Goal: Transaction & Acquisition: Register for event/course

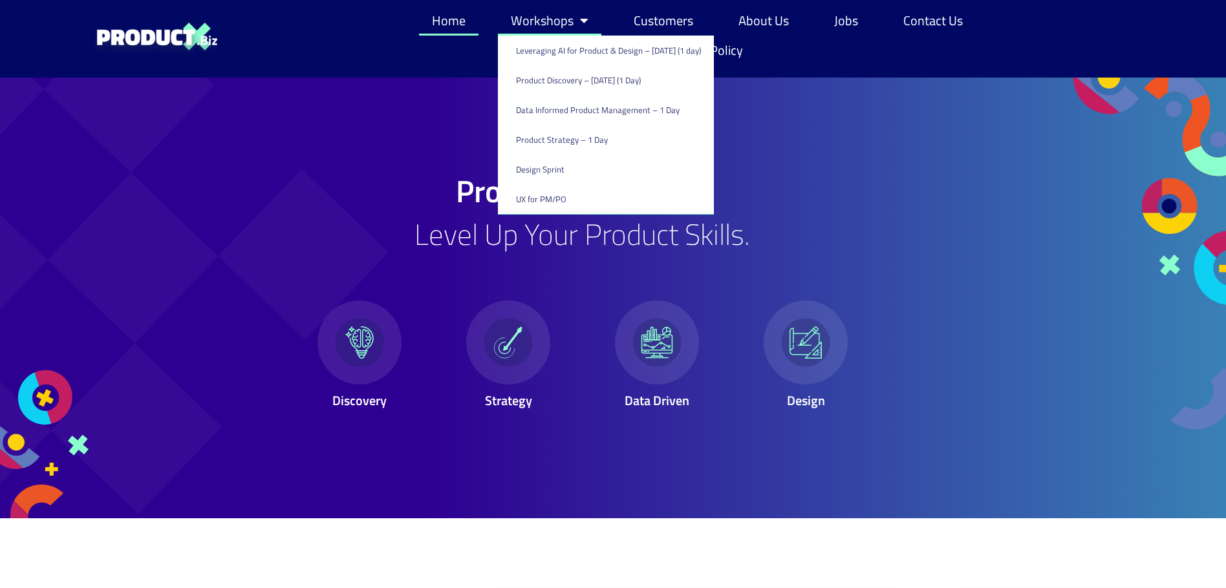
click at [552, 25] on link "Workshops" at bounding box center [549, 21] width 103 height 30
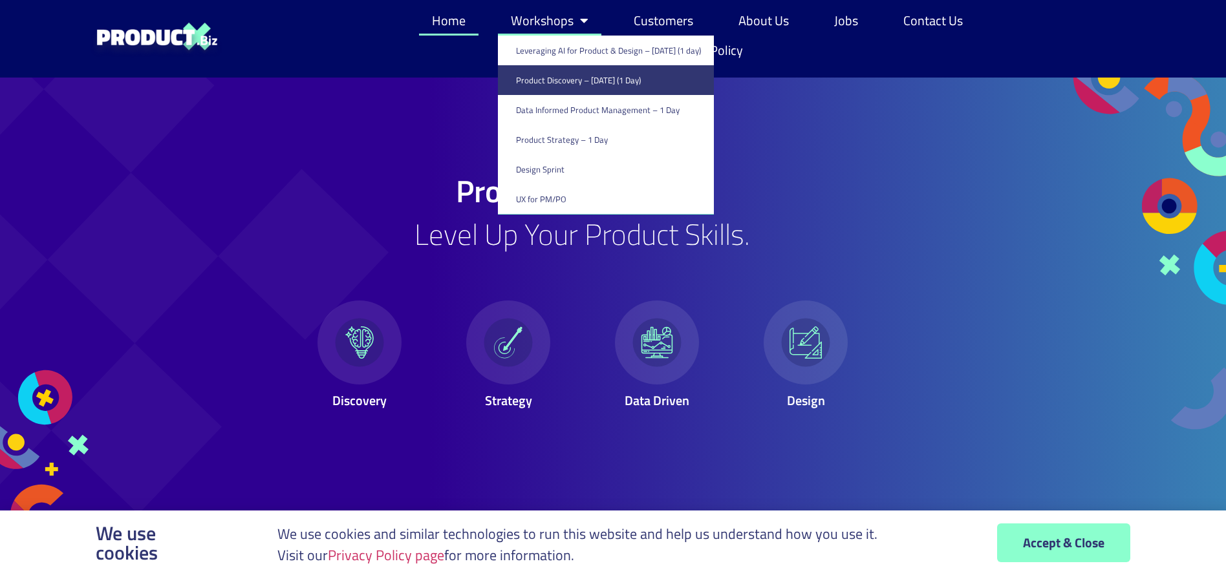
click at [557, 80] on link "Product Discovery​ – [DATE] (1 Day)" at bounding box center [606, 80] width 216 height 30
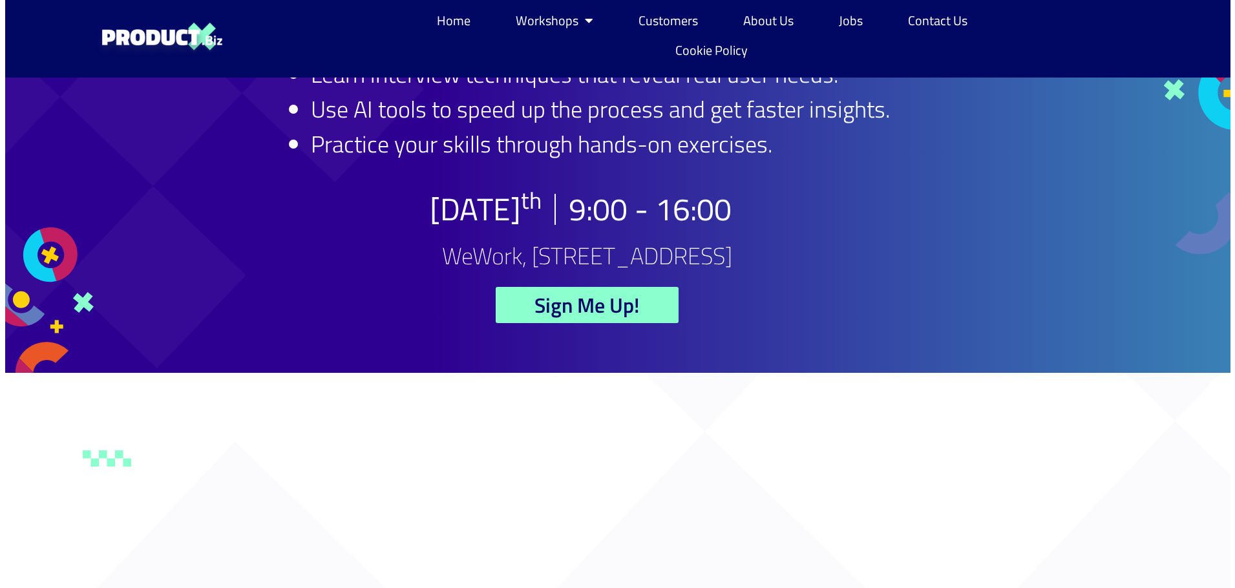
scroll to position [194, 0]
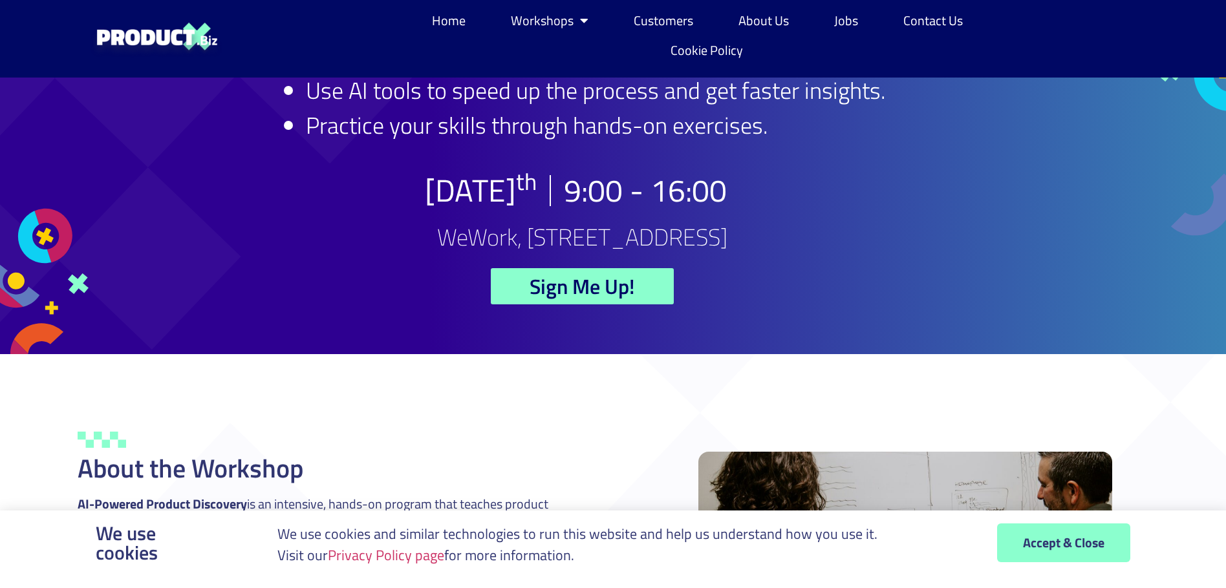
click at [593, 282] on span "Sign Me Up!" at bounding box center [581, 286] width 105 height 21
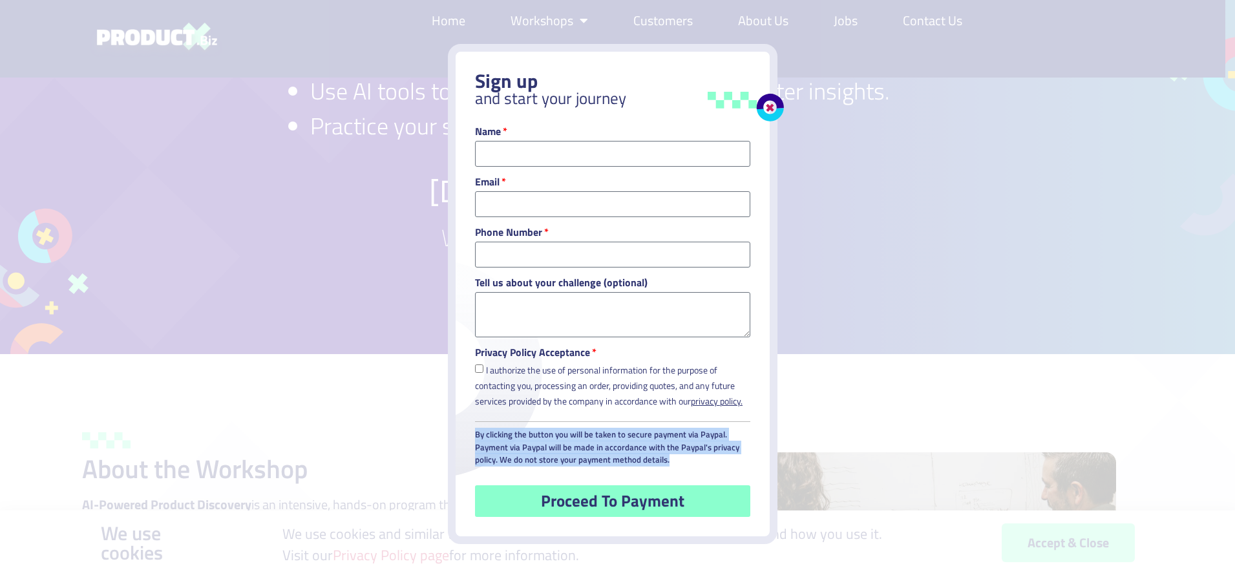
drag, startPoint x: 694, startPoint y: 461, endPoint x: 476, endPoint y: 430, distance: 220.0
click at [476, 430] on p "By clicking the button you will be taken to secure payment via Paypal. Payment …" at bounding box center [612, 448] width 275 height 38
copy p "By clicking the button you will be taken to secure payment via Paypal. Payment …"
